Goal: Task Accomplishment & Management: Complete application form

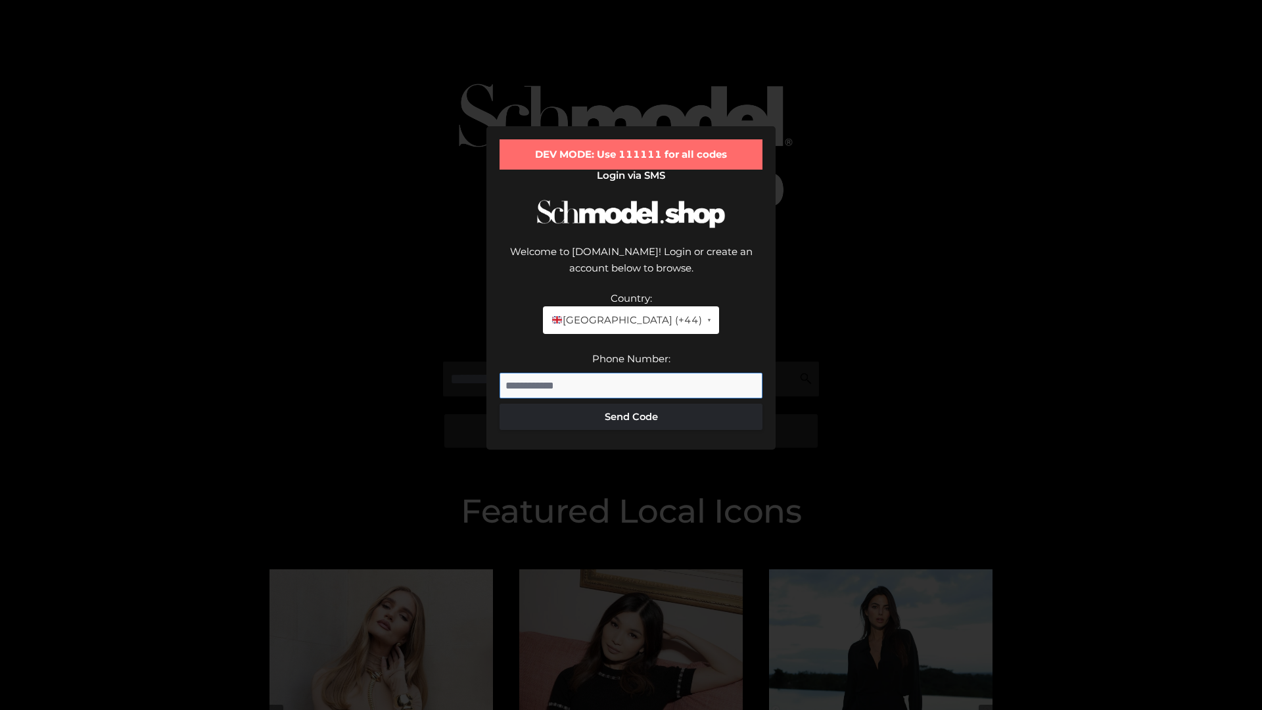
click at [631, 373] on input "Phone Number:" at bounding box center [630, 386] width 263 height 26
type input "**********"
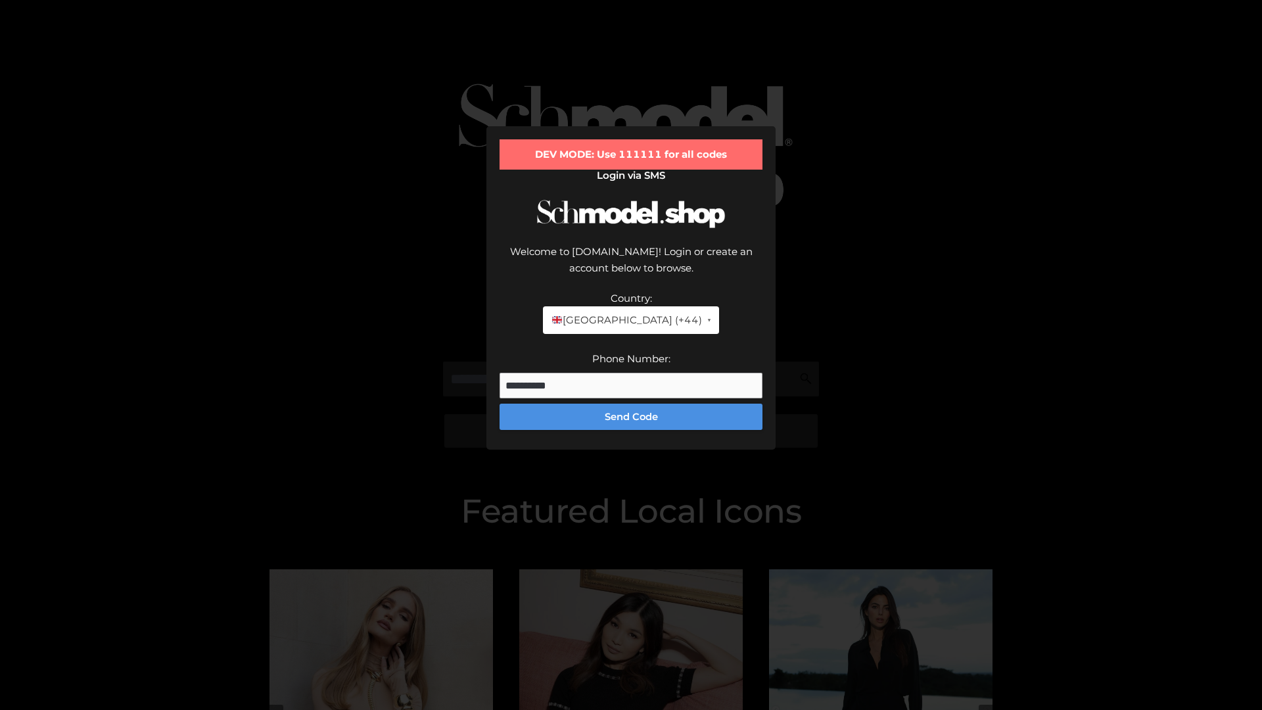
click at [631, 404] on button "Send Code" at bounding box center [630, 417] width 263 height 26
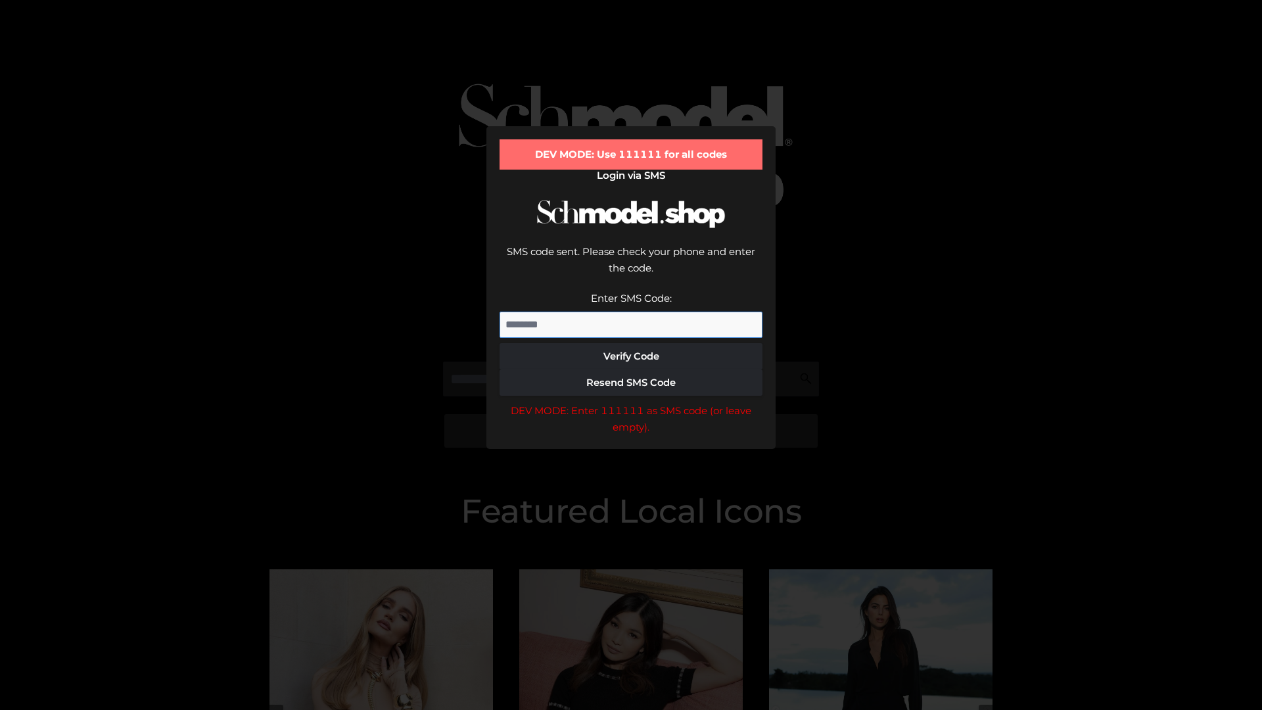
click at [631, 312] on input "Enter SMS Code:" at bounding box center [630, 325] width 263 height 26
type input "******"
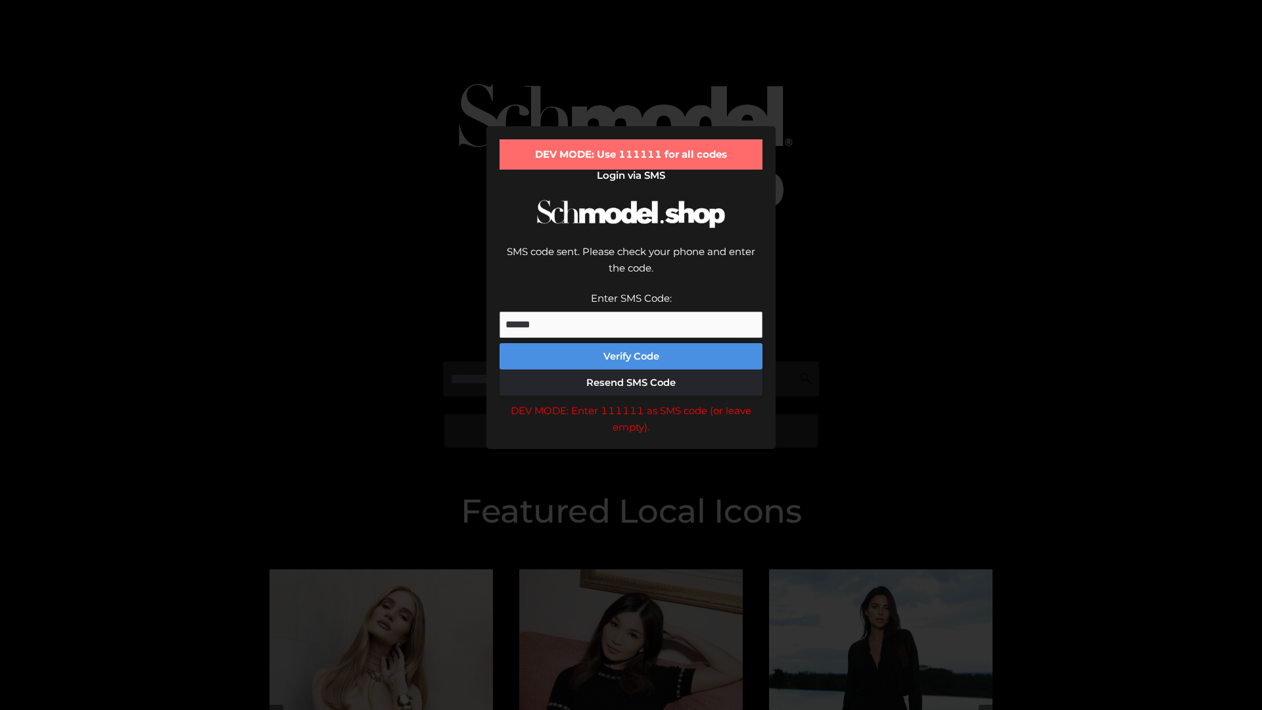
click at [631, 343] on button "Verify Code" at bounding box center [630, 356] width 263 height 26
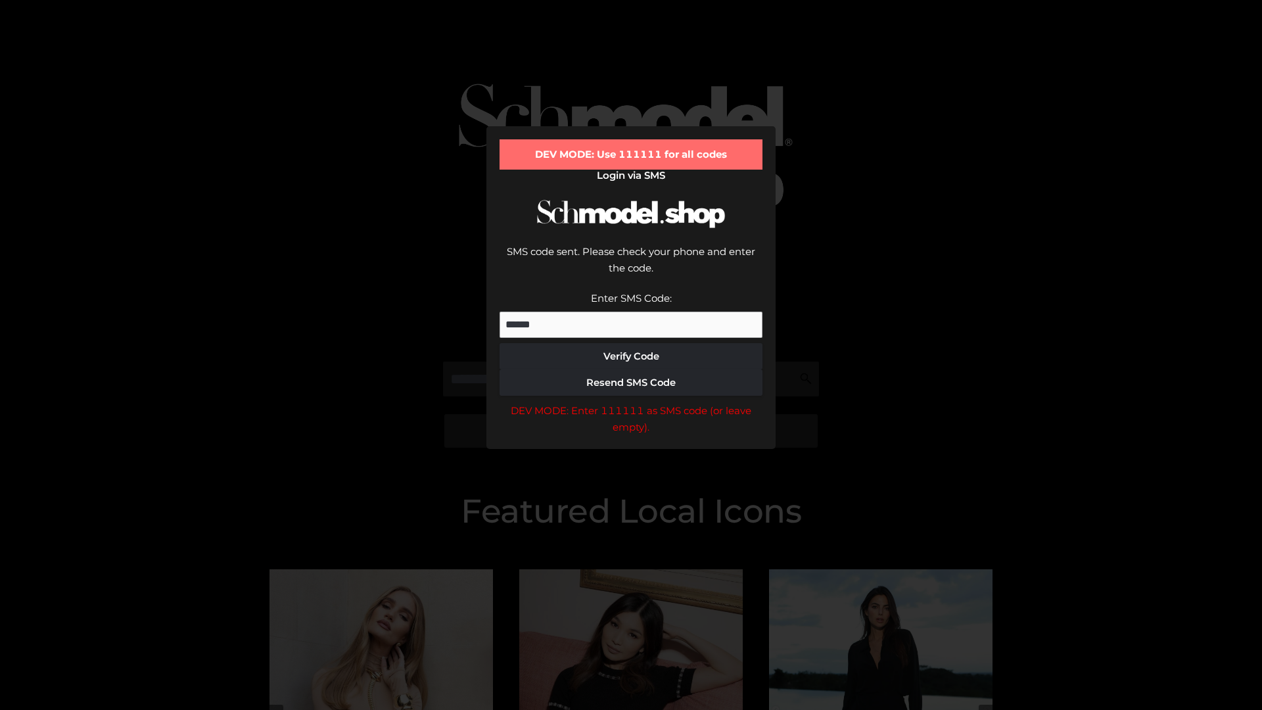
click at [631, 402] on div "DEV MODE: Enter 111111 as SMS code (or leave empty)." at bounding box center [630, 419] width 263 height 34
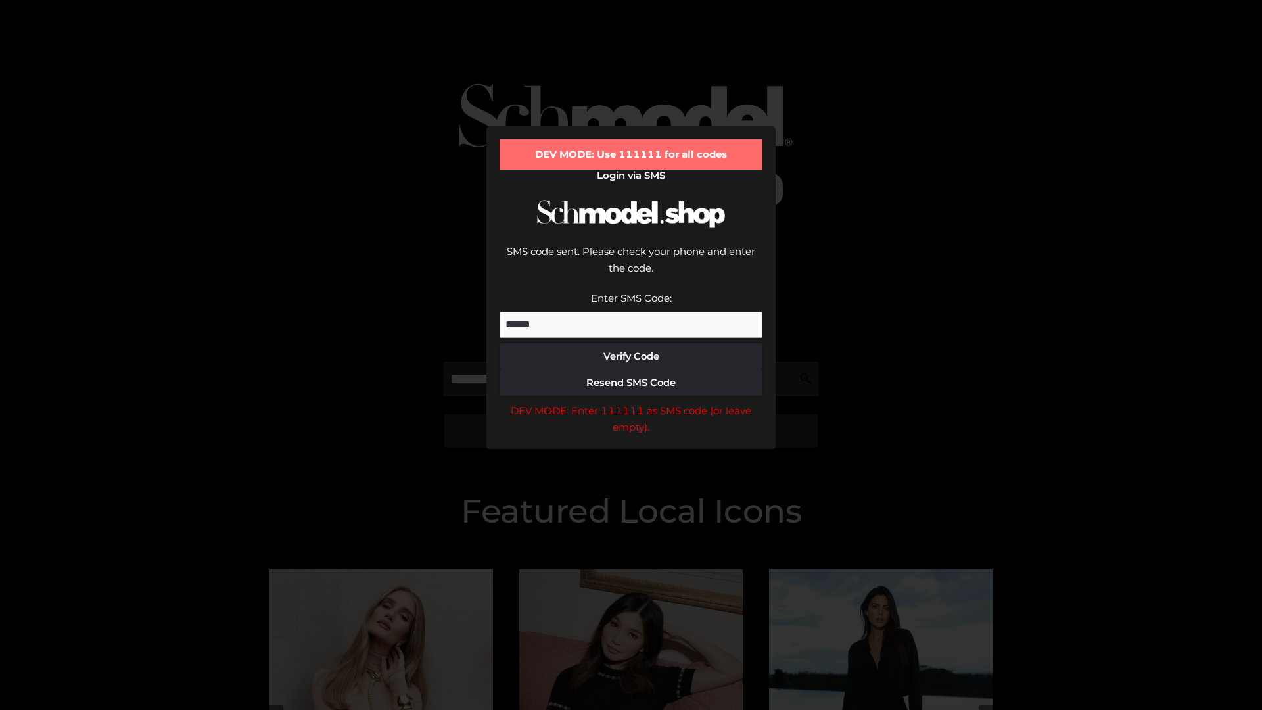
click at [631, 402] on div "DEV MODE: Enter 111111 as SMS code (or leave empty)." at bounding box center [630, 419] width 263 height 34
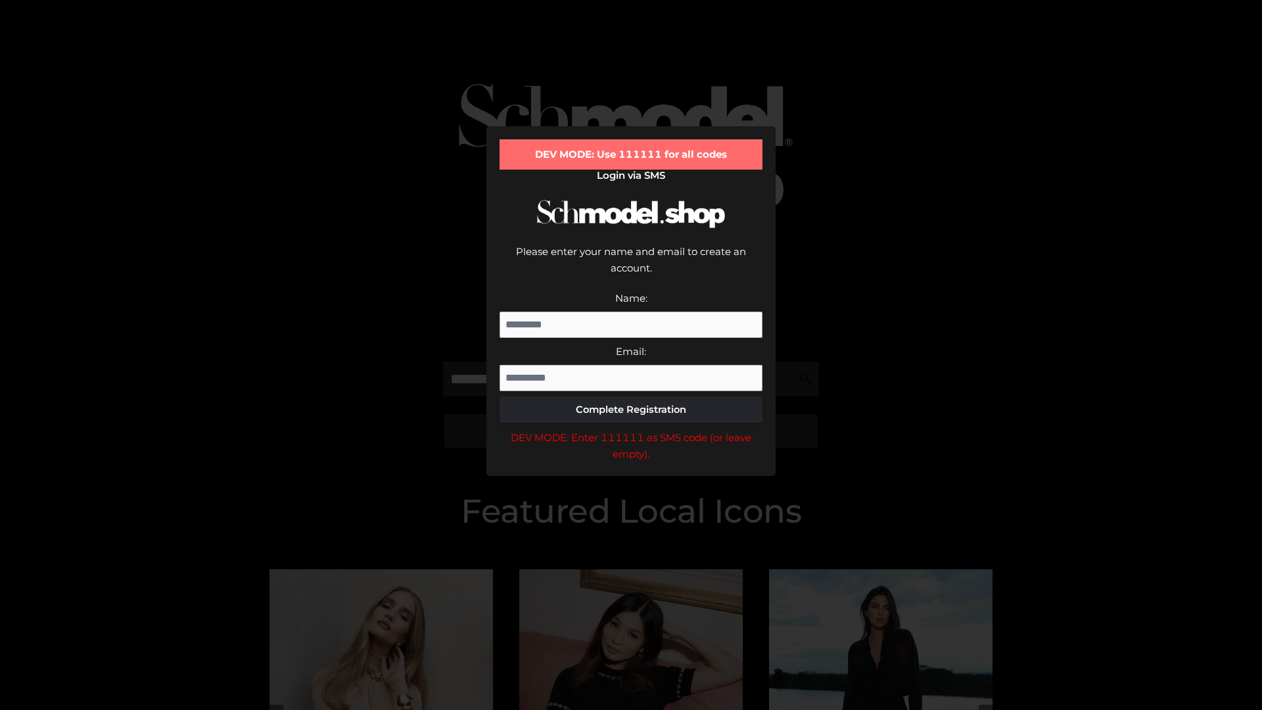
click at [631, 429] on div "DEV MODE: Enter 111111 as SMS code (or leave empty)." at bounding box center [630, 446] width 263 height 34
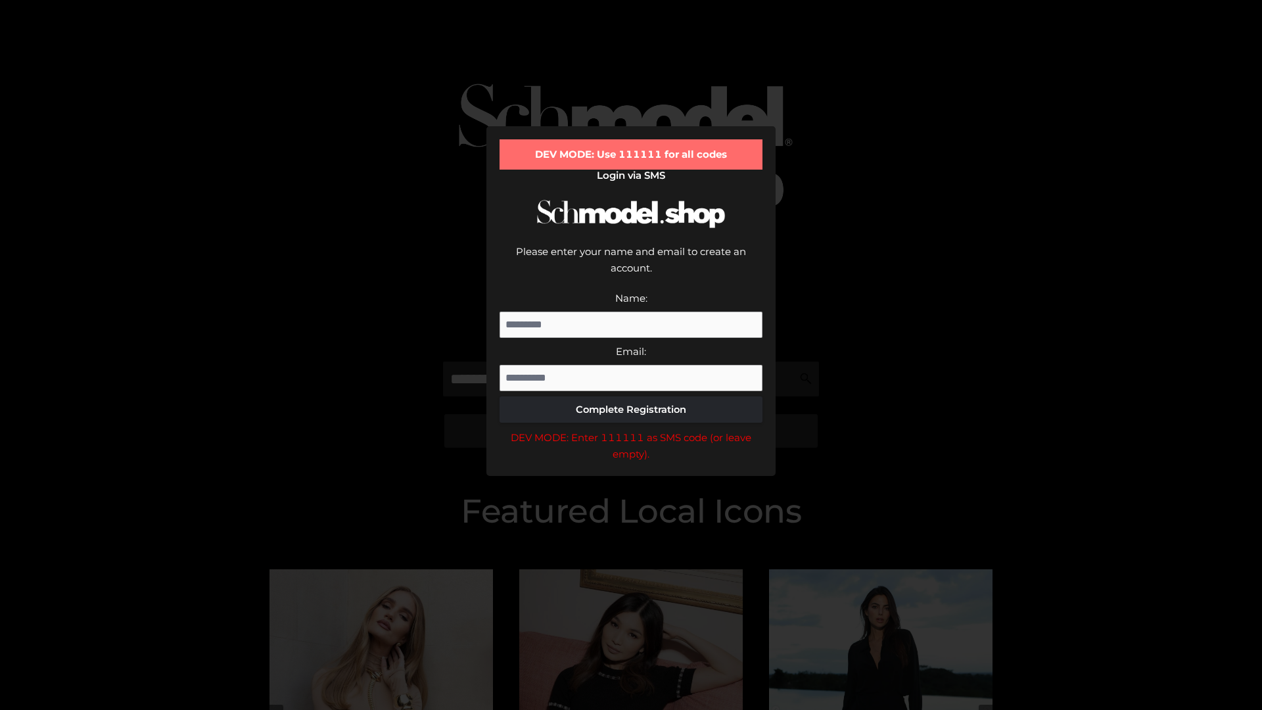
click at [631, 429] on div "DEV MODE: Enter 111111 as SMS code (or leave empty)." at bounding box center [630, 446] width 263 height 34
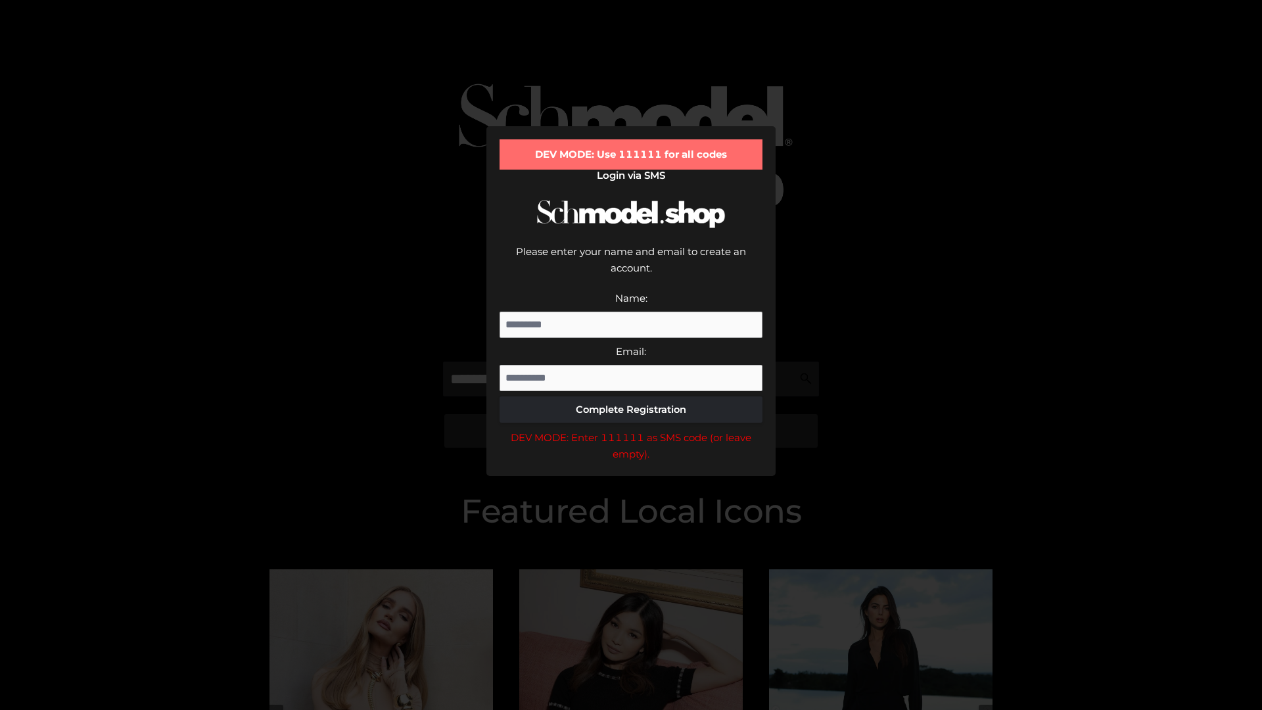
click at [631, 429] on div "DEV MODE: Enter 111111 as SMS code (or leave empty)." at bounding box center [630, 446] width 263 height 34
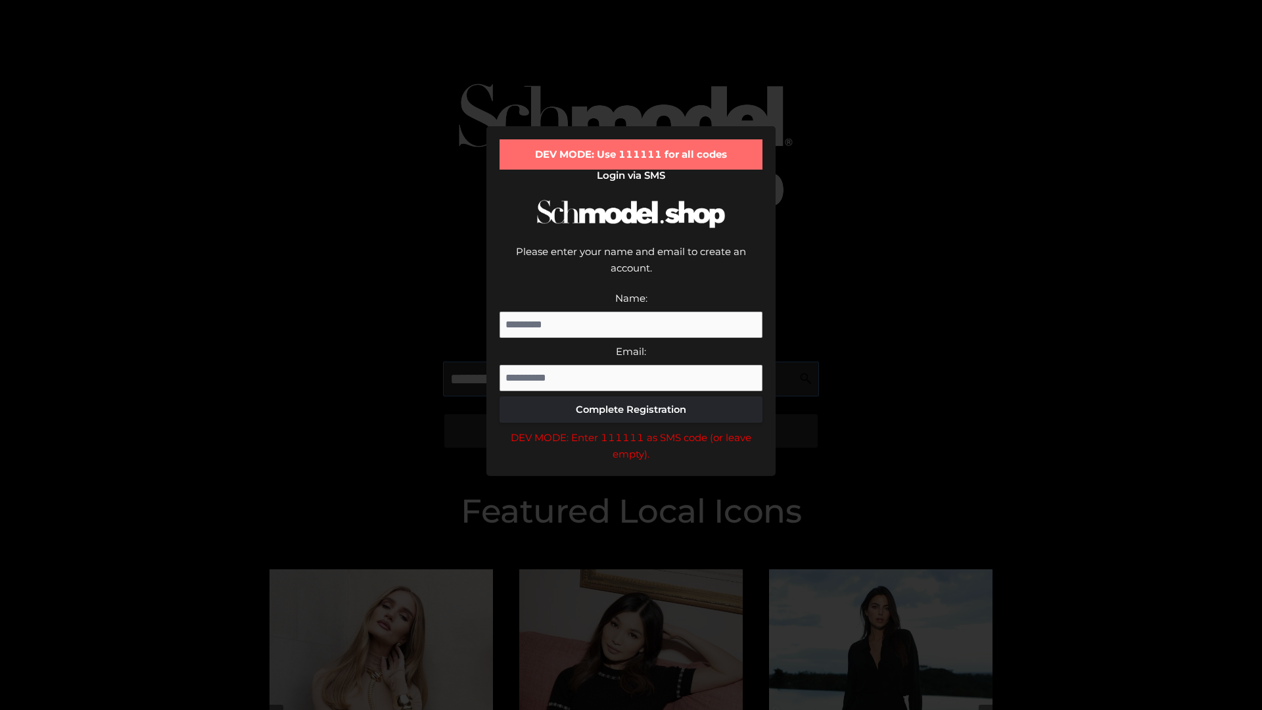
scroll to position [0, 20]
click at [631, 429] on div "DEV MODE: Enter 111111 as SMS code (or leave empty)." at bounding box center [630, 446] width 263 height 34
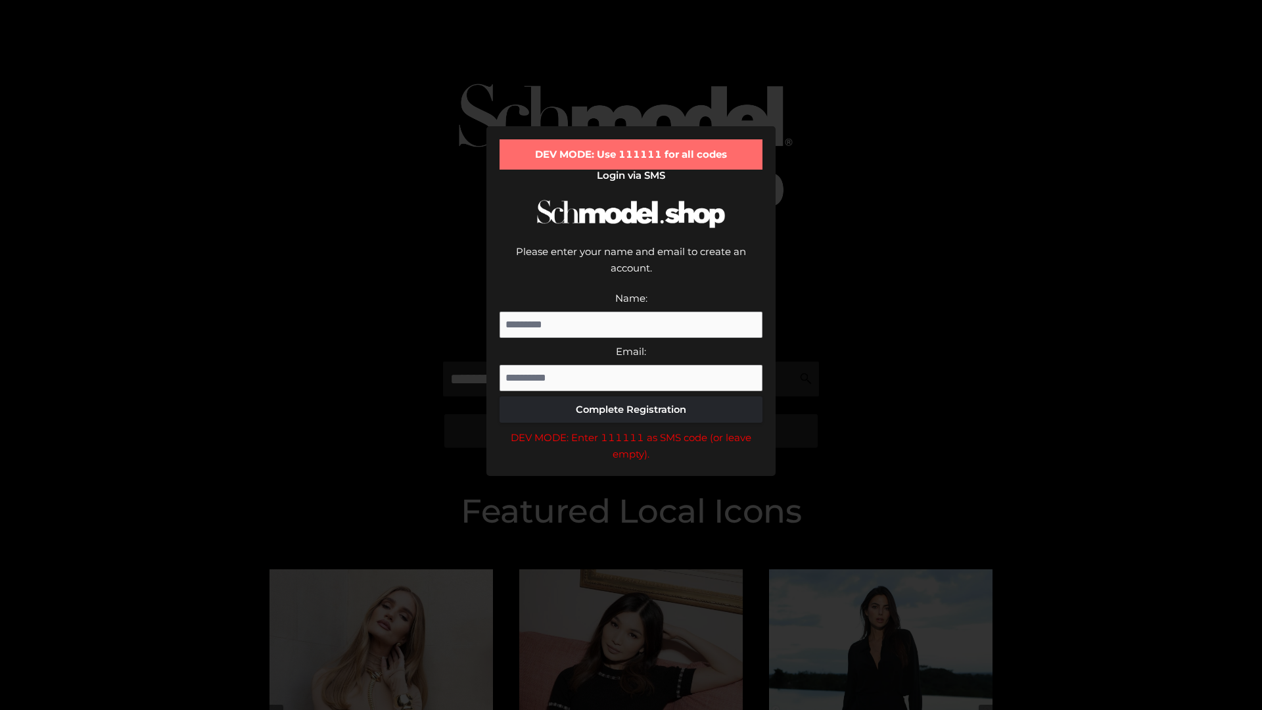
click at [631, 429] on div "DEV MODE: Enter 111111 as SMS code (or leave empty)." at bounding box center [630, 446] width 263 height 34
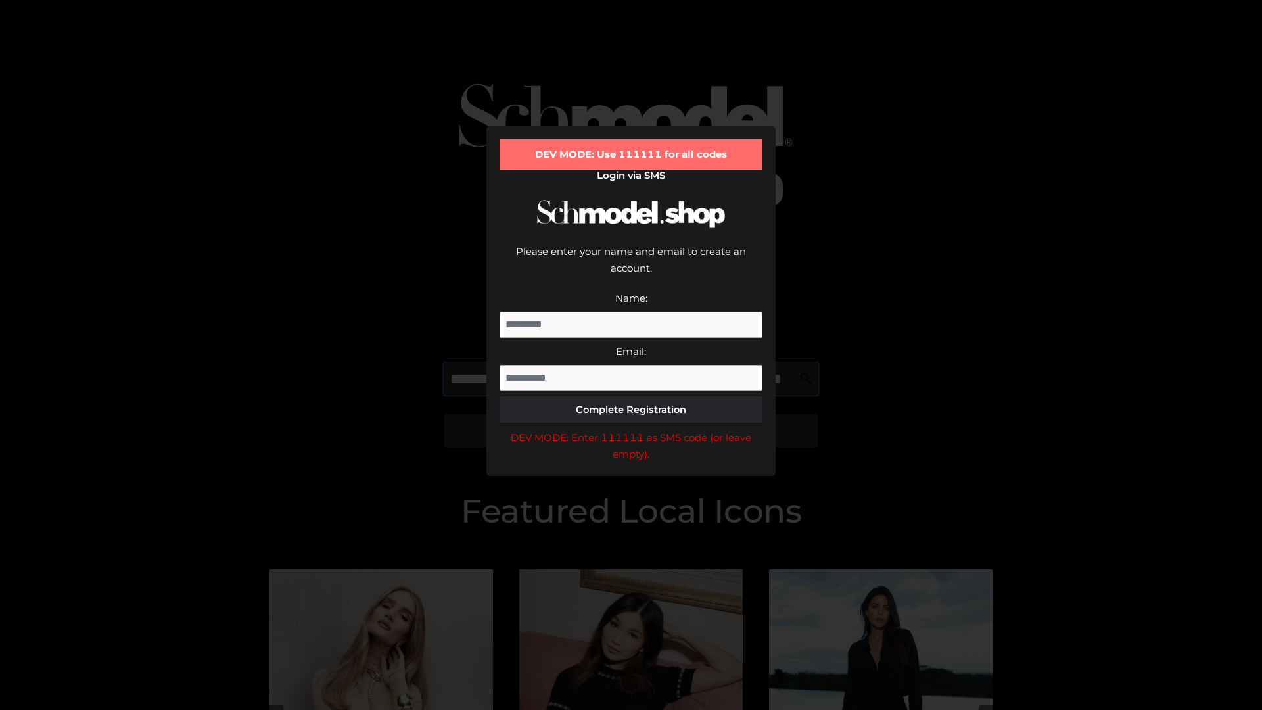
scroll to position [0, 96]
click at [631, 429] on div "DEV MODE: Enter 111111 as SMS code (or leave empty)." at bounding box center [630, 446] width 263 height 34
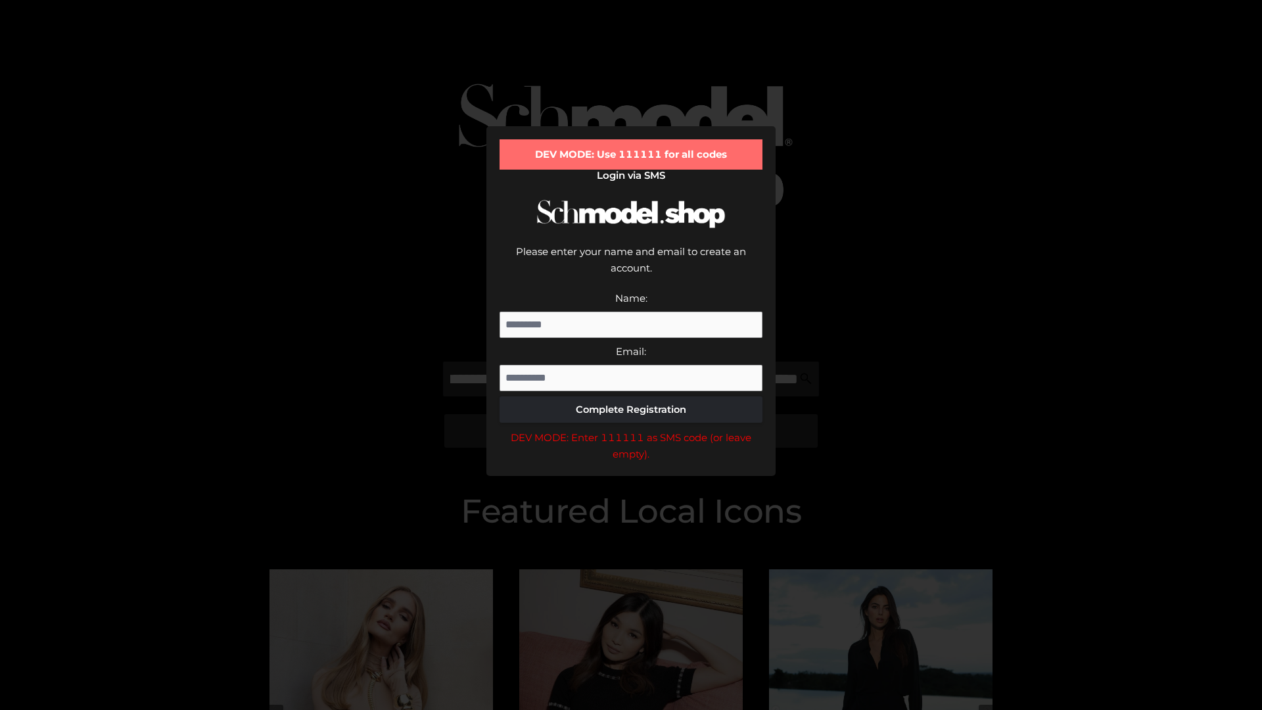
click at [631, 429] on div "DEV MODE: Enter 111111 as SMS code (or leave empty)." at bounding box center [630, 446] width 263 height 34
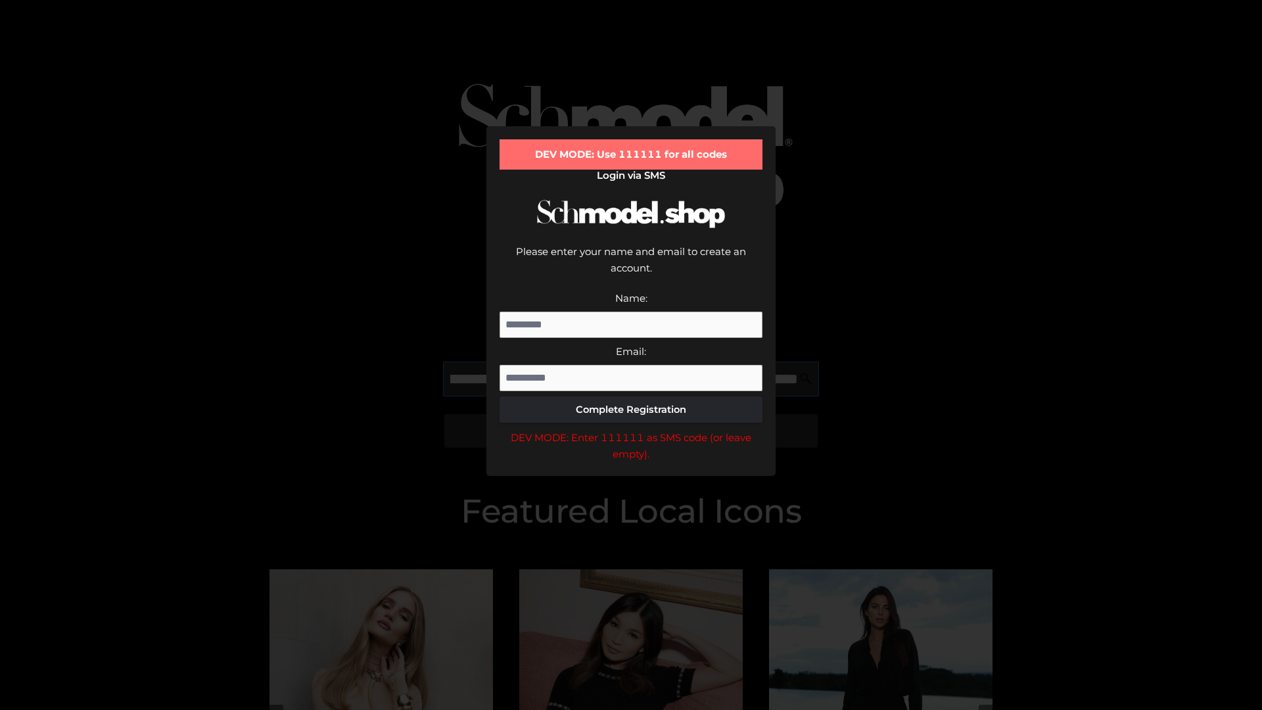
scroll to position [0, 175]
click at [631, 429] on div "DEV MODE: Enter 111111 as SMS code (or leave empty)." at bounding box center [630, 446] width 263 height 34
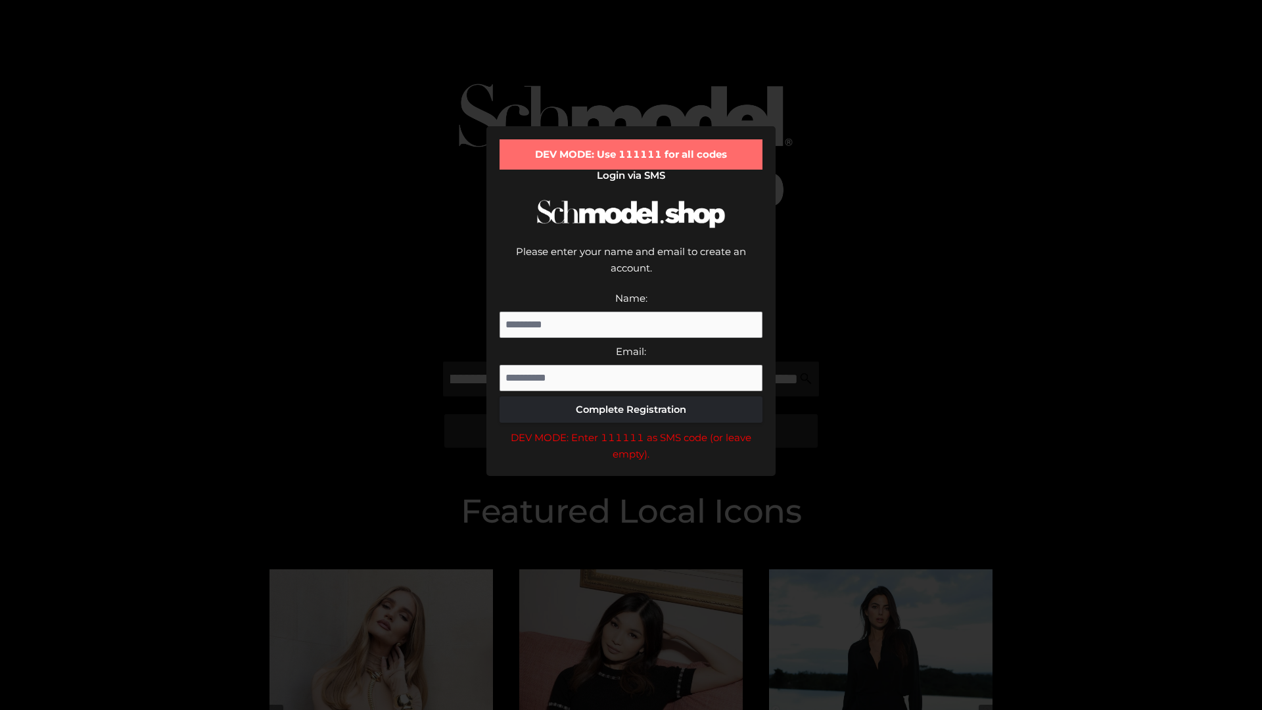
click at [631, 429] on div "DEV MODE: Enter 111111 as SMS code (or leave empty)." at bounding box center [630, 446] width 263 height 34
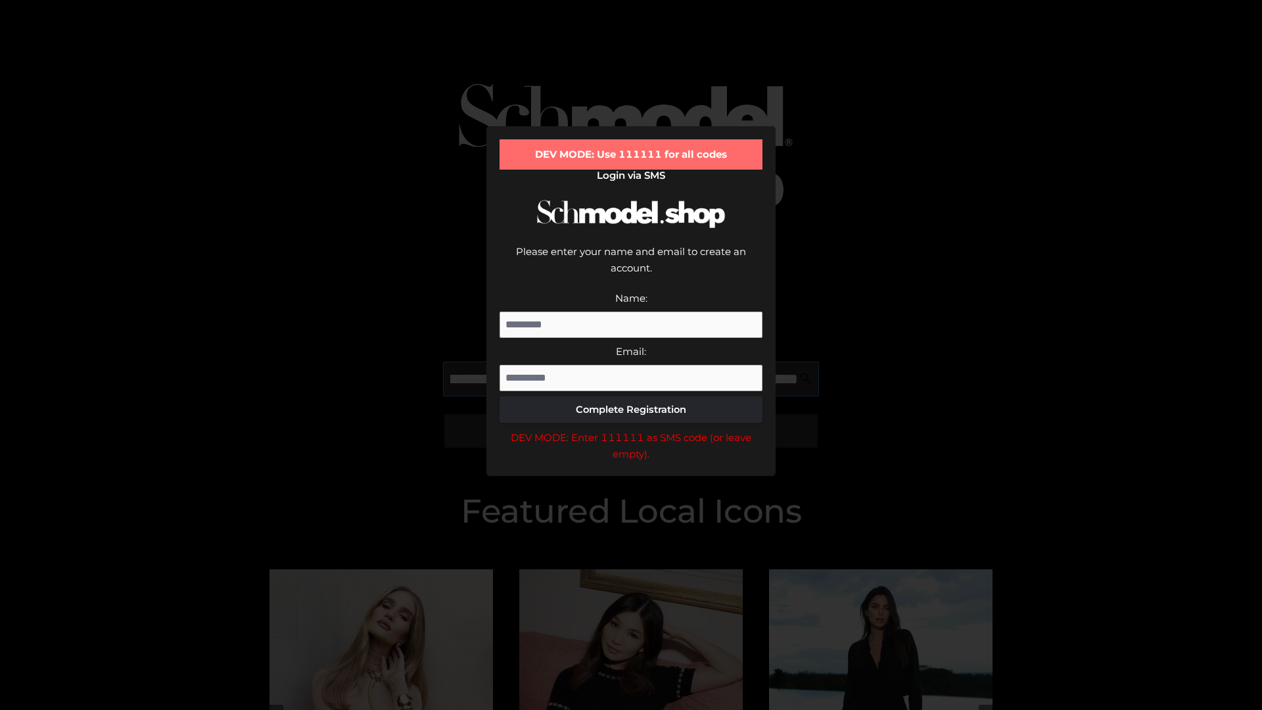
scroll to position [0, 258]
click at [631, 429] on div "DEV MODE: Enter 111111 as SMS code (or leave empty)." at bounding box center [630, 446] width 263 height 34
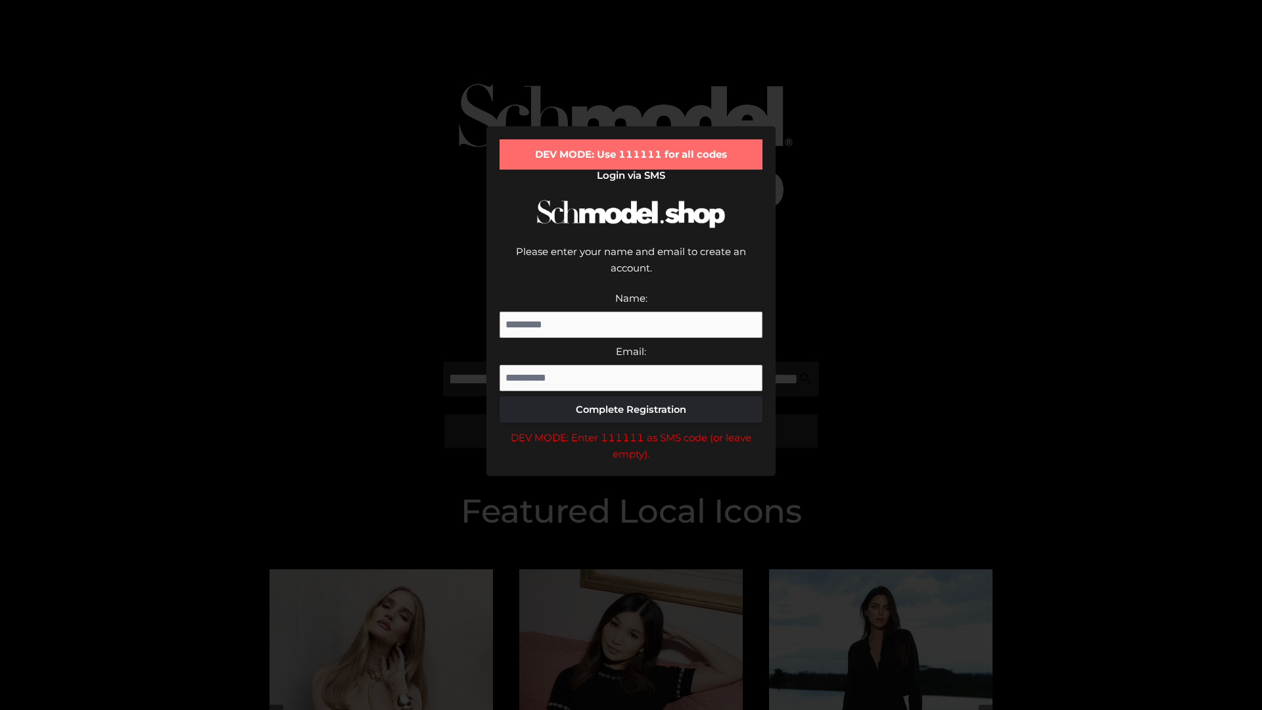
click at [631, 429] on div "DEV MODE: Enter 111111 as SMS code (or leave empty)." at bounding box center [630, 446] width 263 height 34
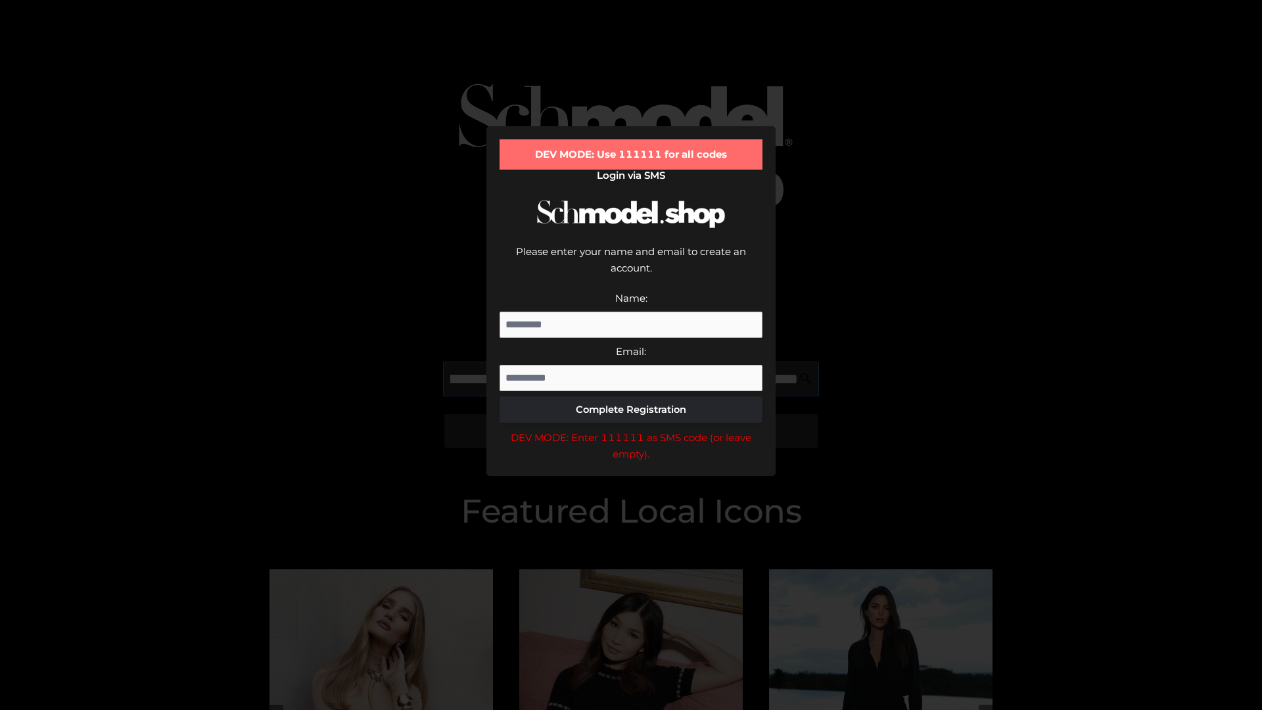
scroll to position [0, 334]
click at [631, 429] on div "DEV MODE: Enter 111111 as SMS code (or leave empty)." at bounding box center [630, 446] width 263 height 34
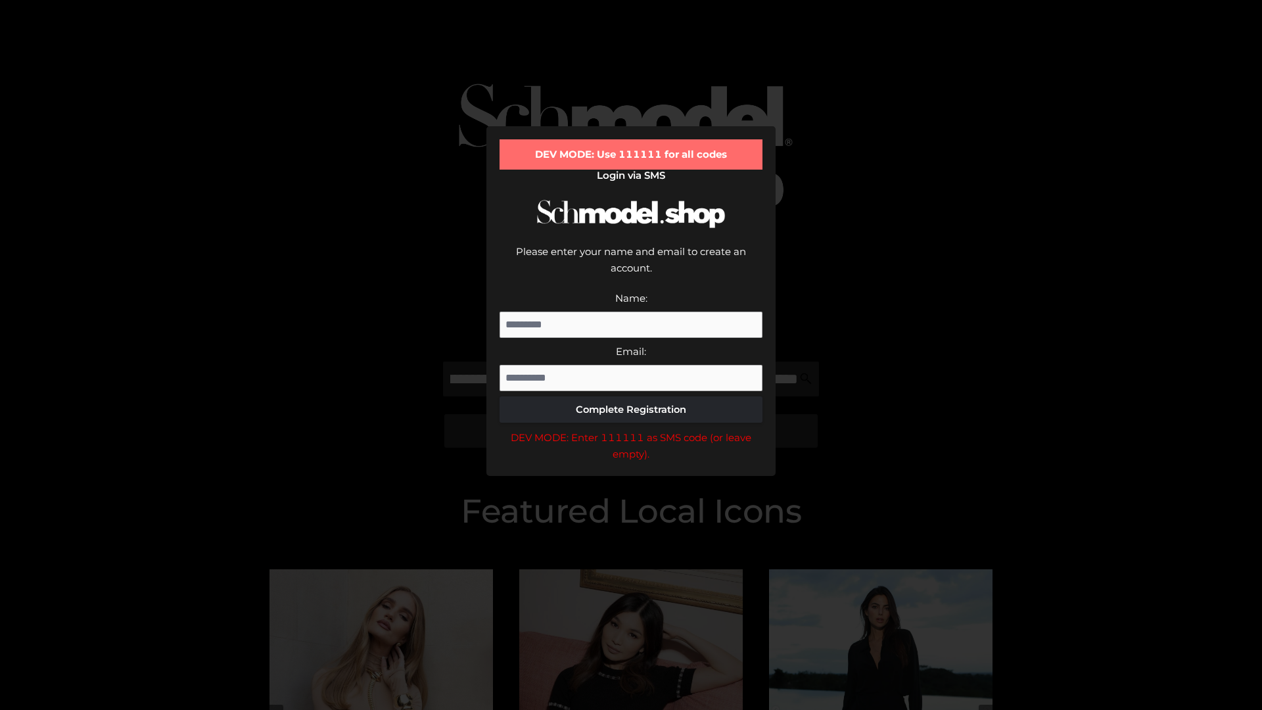
click at [631, 429] on div "DEV MODE: Enter 111111 as SMS code (or leave empty)." at bounding box center [630, 446] width 263 height 34
type input "**********"
